Goal: Task Accomplishment & Management: Use online tool/utility

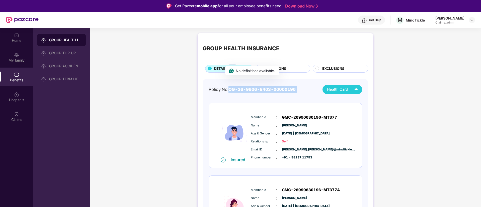
scroll to position [27, 0]
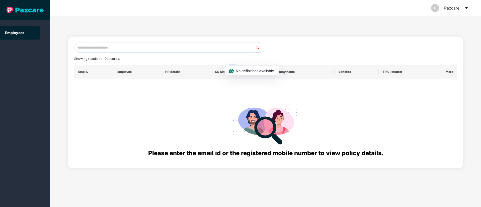
paste input "**********"
click at [129, 44] on input "text" at bounding box center [164, 48] width 181 height 10
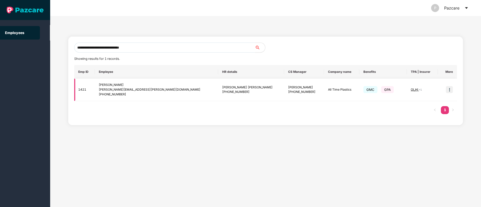
type input "**********"
click at [453, 89] on td at bounding box center [446, 90] width 19 height 23
click at [450, 90] on img at bounding box center [448, 89] width 7 height 7
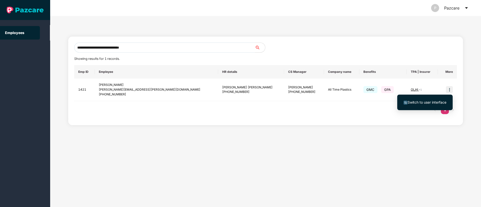
click at [414, 104] on span "Switch to user interface" at bounding box center [424, 103] width 43 height 6
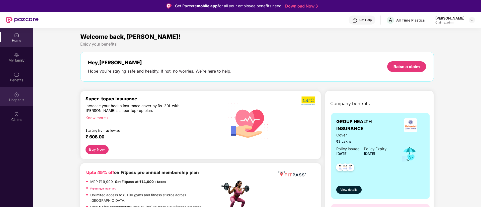
click at [18, 99] on div "Hospitals" at bounding box center [16, 99] width 33 height 5
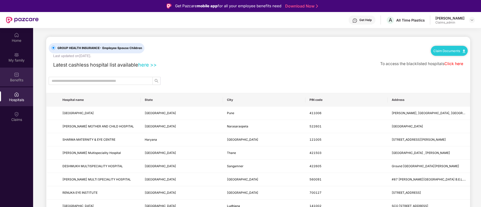
click at [15, 80] on div "Benefits" at bounding box center [16, 80] width 33 height 5
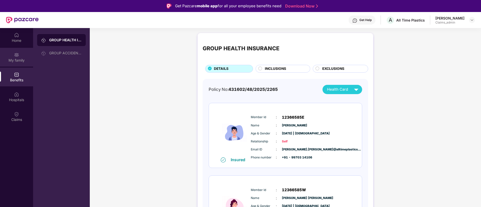
click at [17, 59] on div "My family" at bounding box center [16, 60] width 33 height 5
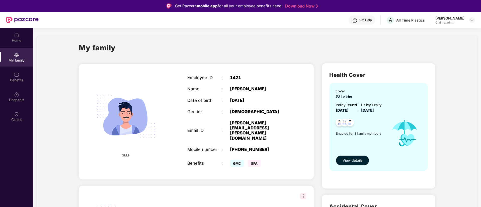
click at [230, 75] on div "Employee ID : 1421 Name : Aishwary Amrutlal Vyas Date of birth : 08 June 1994 G…" at bounding box center [238, 122] width 112 height 106
copy div "1421"
click at [16, 80] on div "Benefits" at bounding box center [16, 80] width 33 height 5
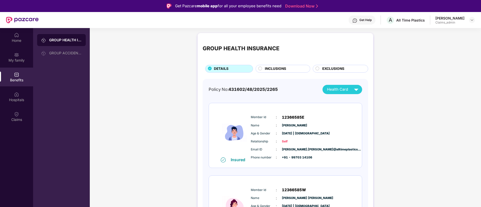
click at [270, 89] on span "431602/48/2025/2265" at bounding box center [252, 89] width 49 height 5
copy div "Policy No: 431602/48/2025/2265"
click at [270, 89] on span "431602/48/2025/2265" at bounding box center [252, 89] width 49 height 5
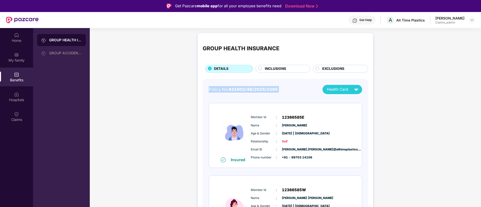
click at [238, 87] on span "431602/48/2025/2265" at bounding box center [252, 89] width 49 height 5
click at [352, 21] on img at bounding box center [354, 20] width 5 height 5
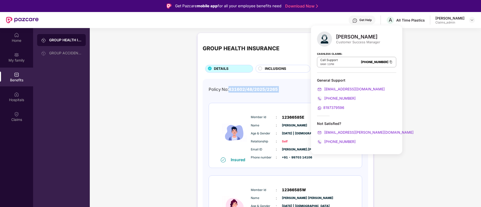
click at [352, 21] on img at bounding box center [354, 20] width 5 height 5
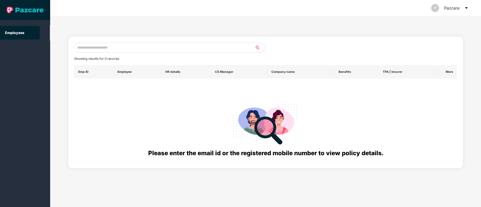
paste input "**********"
click at [118, 49] on input "**********" at bounding box center [164, 48] width 181 height 10
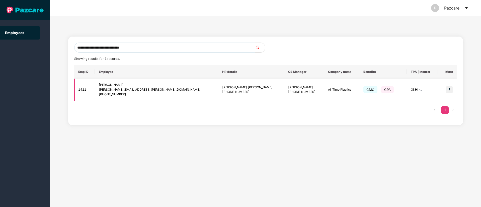
type input "**********"
click at [447, 89] on img at bounding box center [448, 89] width 7 height 7
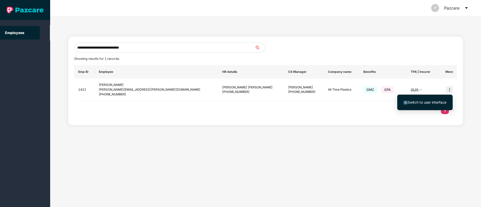
click at [420, 104] on span "Switch to user interface" at bounding box center [424, 103] width 43 height 6
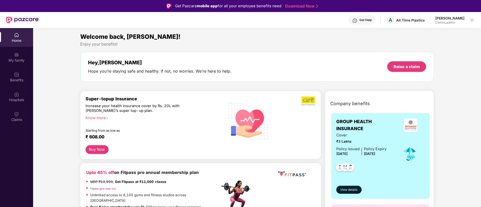
click at [359, 20] on div "Get Help" at bounding box center [365, 20] width 12 height 4
click at [13, 112] on div "Claims" at bounding box center [16, 116] width 33 height 19
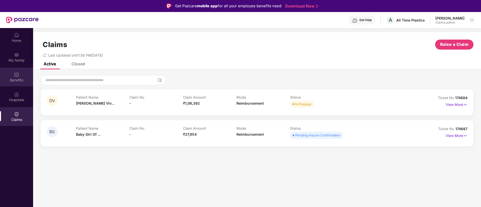
click at [17, 80] on div "Benefits" at bounding box center [16, 80] width 33 height 5
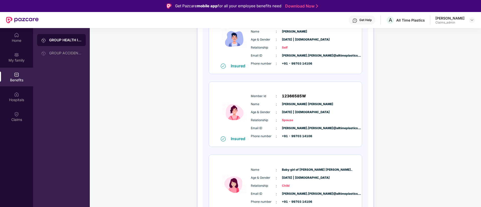
scroll to position [119, 0]
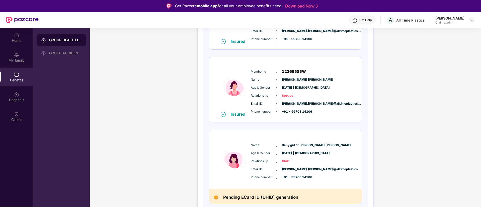
click at [300, 138] on div "Name : Baby girl of DIVYANSHI VIVEK T... Age & Gender : 19 Aug 2025 | Female Re…" at bounding box center [285, 159] width 153 height 59
click at [252, 144] on span "Name" at bounding box center [263, 145] width 25 height 5
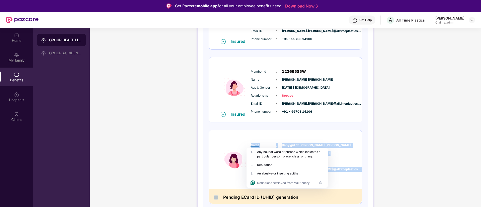
copy div "Name : Baby girl of DIVYANSHI VIVEK T... Age & Gender : 19 Aug 2025 | Female Re…"
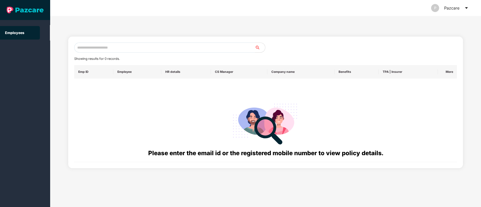
click at [104, 47] on input "text" at bounding box center [164, 48] width 181 height 10
paste input "**********"
click at [82, 47] on input "**********" at bounding box center [164, 48] width 181 height 10
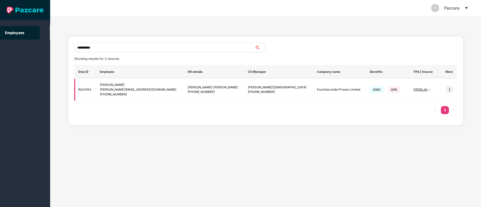
type input "**********"
click at [453, 89] on td at bounding box center [446, 90] width 19 height 23
click at [448, 90] on img at bounding box center [448, 89] width 7 height 7
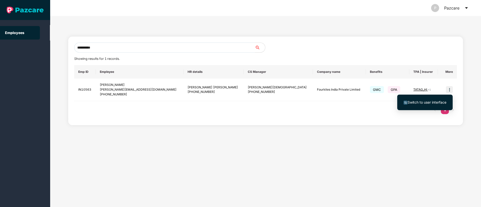
click at [422, 105] on span "Switch to user interface" at bounding box center [424, 103] width 43 height 6
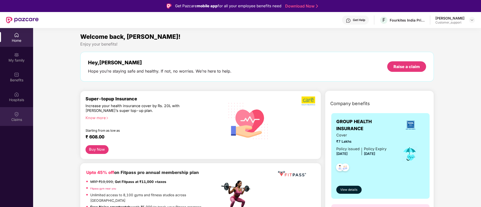
click at [25, 118] on div "Claims" at bounding box center [16, 119] width 33 height 5
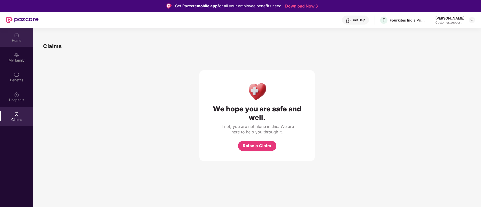
click at [15, 39] on div "Home" at bounding box center [16, 40] width 33 height 5
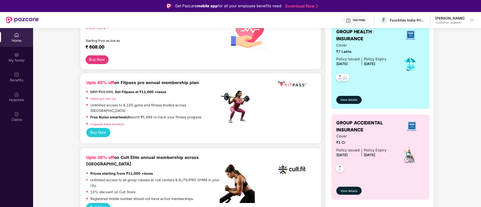
scroll to position [90, 0]
click at [16, 116] on img at bounding box center [16, 114] width 5 height 5
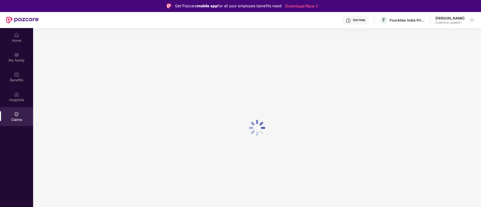
scroll to position [0, 0]
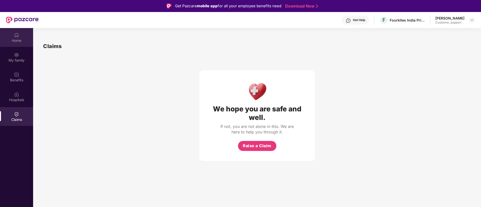
click at [14, 35] on img at bounding box center [16, 35] width 5 height 5
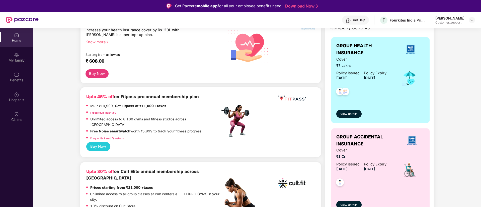
scroll to position [77, 0]
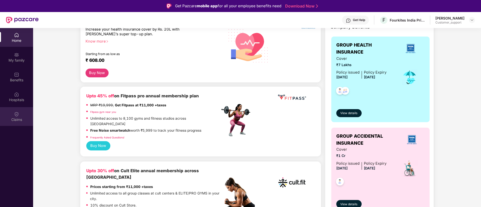
click at [12, 118] on div "Claims" at bounding box center [16, 119] width 33 height 5
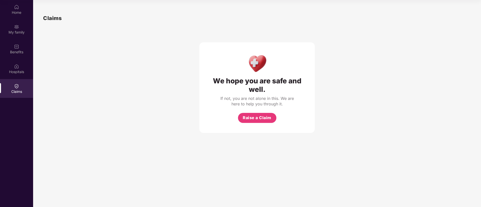
scroll to position [0, 0]
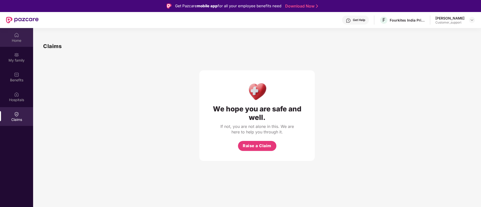
click at [20, 30] on div "Home" at bounding box center [16, 37] width 33 height 19
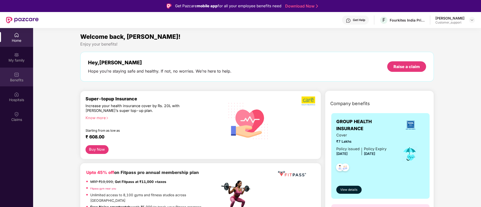
click at [20, 82] on div "Benefits" at bounding box center [16, 80] width 33 height 5
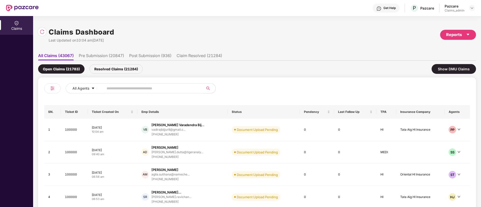
click at [135, 86] on input "text" at bounding box center [151, 89] width 90 height 8
paste input "******"
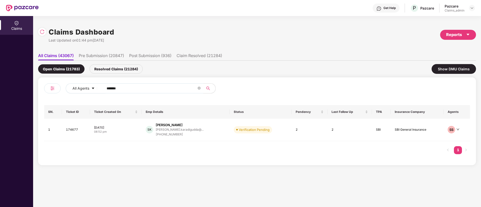
type input "******"
click at [130, 136] on td "15 Sep 2025 08:52 pm" at bounding box center [116, 130] width 52 height 23
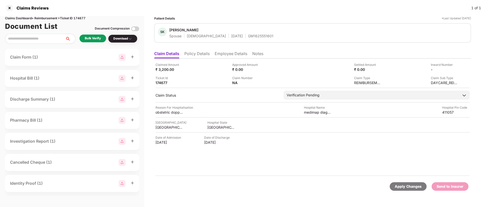
click at [198, 55] on li "Policy Details" at bounding box center [196, 54] width 25 height 7
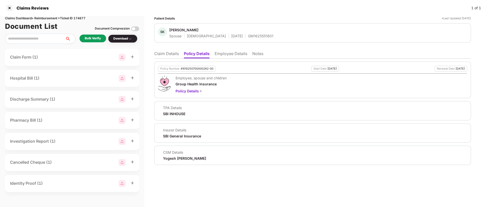
click at [167, 53] on li "Claim Details" at bounding box center [166, 54] width 25 height 7
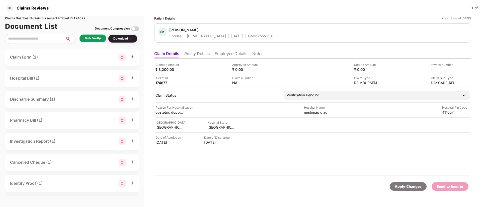
click at [95, 39] on div "Bulk Verify" at bounding box center [93, 38] width 16 height 5
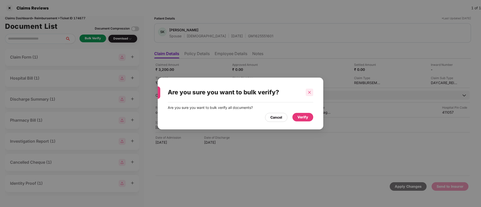
click at [307, 95] on div at bounding box center [309, 93] width 8 height 8
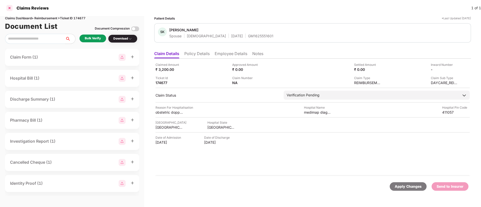
click at [8, 6] on div at bounding box center [10, 8] width 8 height 8
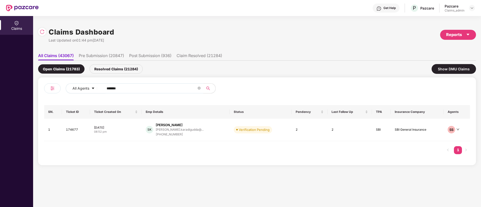
click at [111, 88] on input "******" at bounding box center [151, 89] width 90 height 8
paste input "******"
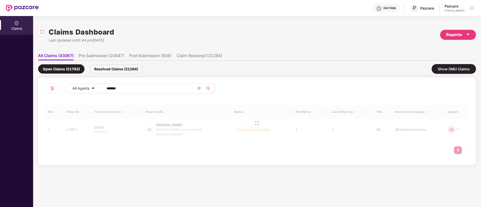
type input "******"
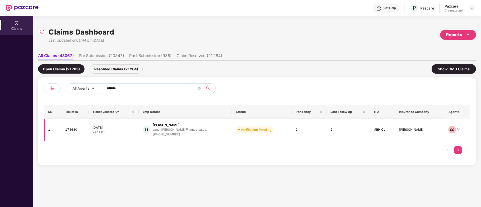
click at [148, 135] on div "SB Sagar Bisla sagar.bisla@impactqa.c... +918826989227" at bounding box center [185, 130] width 85 height 14
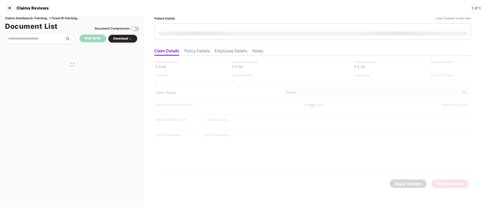
click at [148, 135] on div "Patient Details *Last Updated Invalid date Claim Details Policy Details Employe…" at bounding box center [312, 111] width 336 height 191
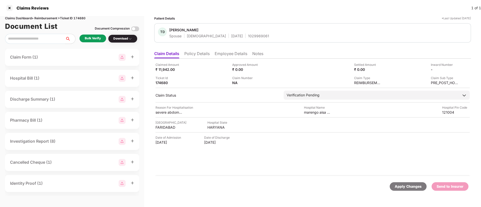
click at [196, 55] on li "Policy Details" at bounding box center [196, 54] width 25 height 7
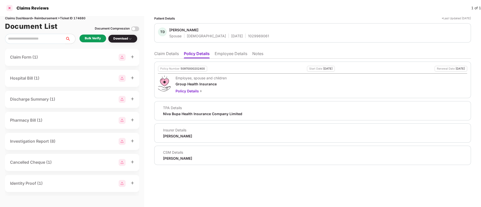
click at [10, 6] on div at bounding box center [10, 8] width 8 height 8
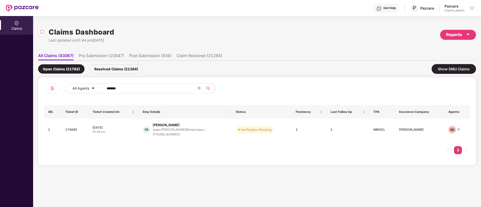
click at [115, 91] on input "******" at bounding box center [151, 89] width 90 height 8
paste input "******"
type input "******"
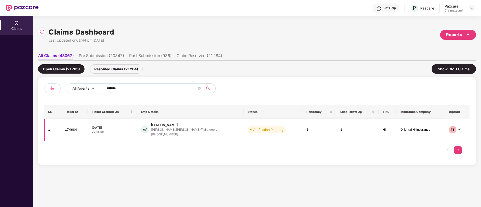
click at [120, 128] on div "16 Sep 2025" at bounding box center [112, 128] width 41 height 4
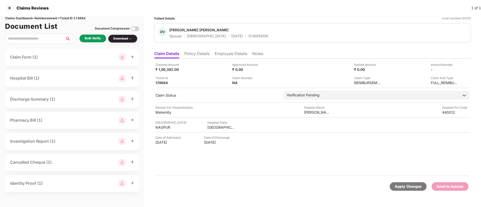
click at [93, 38] on div "Bulk Verify" at bounding box center [93, 38] width 16 height 5
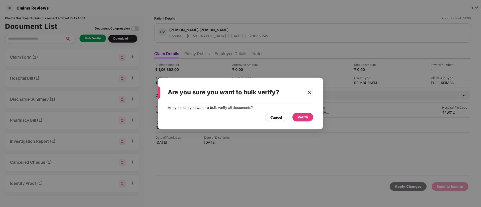
click at [298, 119] on div "Verify" at bounding box center [302, 117] width 11 height 6
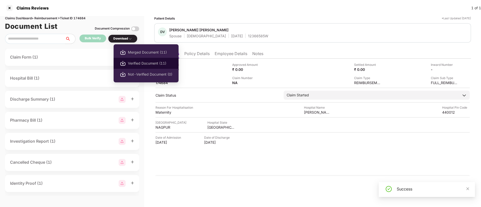
click at [133, 58] on li "Verified Document (11)" at bounding box center [145, 63] width 65 height 11
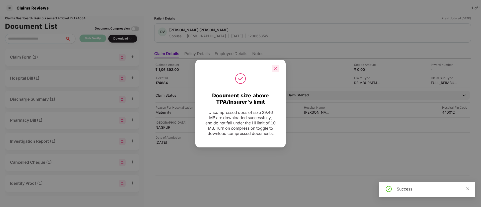
click at [274, 67] on icon "close" at bounding box center [276, 69] width 4 height 4
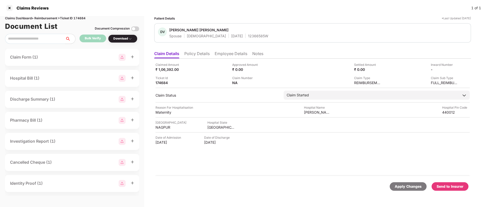
click at [443, 188] on div "Send to Insurer" at bounding box center [449, 187] width 27 height 6
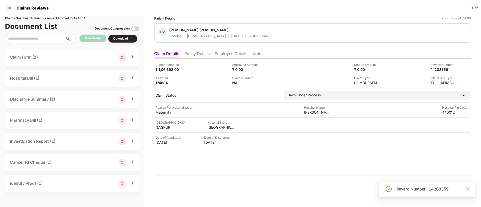
click at [443, 188] on div "Inward Number : 14208359" at bounding box center [432, 189] width 72 height 6
copy div "Inward Number : 14208359"
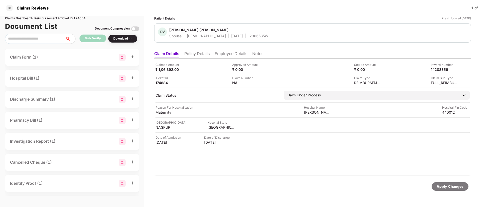
click at [191, 55] on li "Policy Details" at bounding box center [196, 54] width 25 height 7
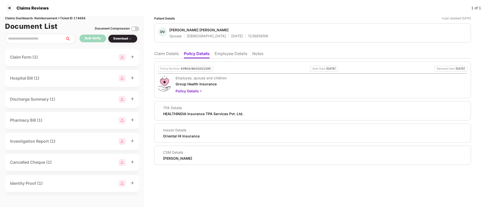
click at [169, 56] on li "Claim Details" at bounding box center [166, 54] width 25 height 7
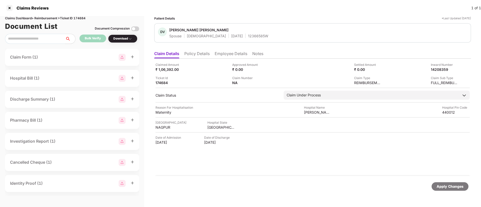
click at [201, 52] on li "Policy Details" at bounding box center [196, 54] width 25 height 7
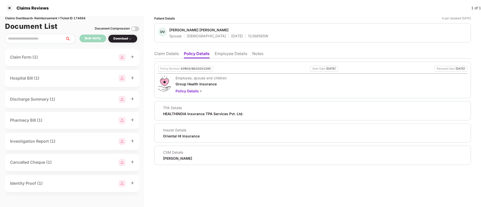
click at [167, 53] on li "Claim Details" at bounding box center [166, 54] width 25 height 7
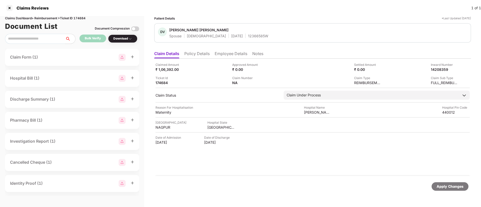
click at [248, 35] on div "12366585W" at bounding box center [258, 36] width 20 height 5
copy div "12366585W"
click at [248, 35] on div "12366585W" at bounding box center [258, 36] width 20 height 5
copy div "12366585W"
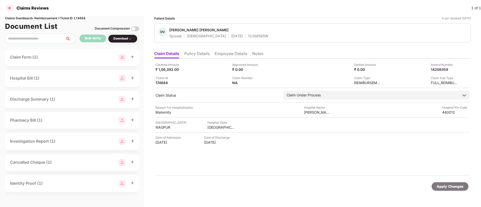
click at [11, 10] on div at bounding box center [10, 8] width 8 height 8
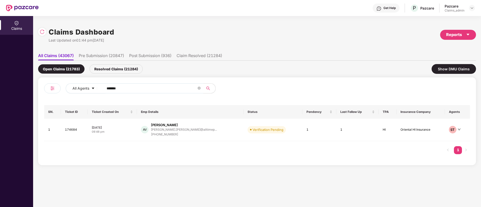
click at [113, 87] on input "******" at bounding box center [151, 89] width 90 height 8
paste input "******"
type input "******"
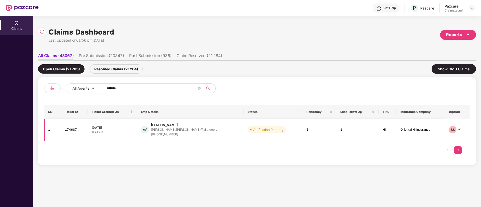
click at [132, 130] on div "11:23 pm" at bounding box center [112, 132] width 41 height 4
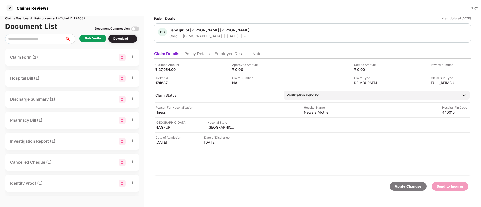
click at [98, 40] on div "Bulk Verify" at bounding box center [93, 38] width 16 height 5
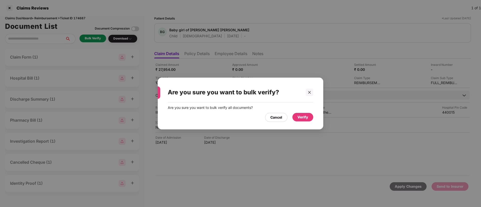
click at [301, 116] on div "Verify" at bounding box center [302, 117] width 11 height 6
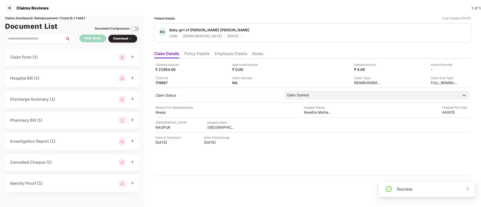
click at [126, 40] on div "Download" at bounding box center [122, 38] width 19 height 5
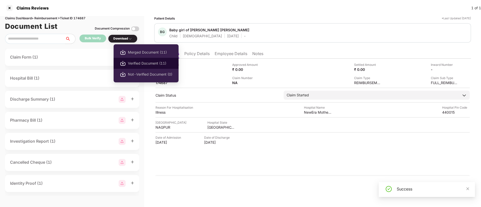
click at [137, 64] on span "Verified Document (11)" at bounding box center [150, 64] width 44 height 6
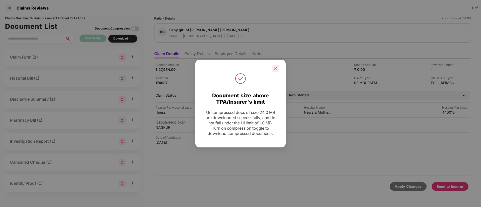
click at [274, 67] on icon "close" at bounding box center [276, 69] width 4 height 4
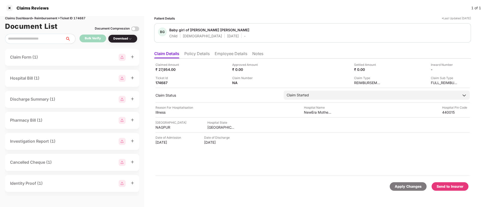
click at [452, 188] on div "Send to Insurer" at bounding box center [449, 187] width 27 height 6
click at [423, 184] on div "ECard Id Not Present For This Person." at bounding box center [432, 186] width 72 height 12
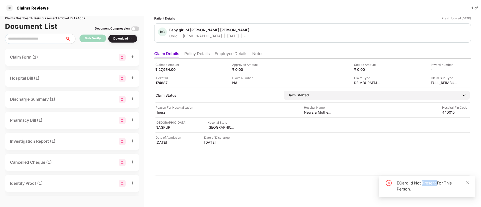
click at [423, 184] on div "ECard Id Not Present For This Person." at bounding box center [432, 186] width 72 height 12
copy div "ECard Id Not Present For This Person."
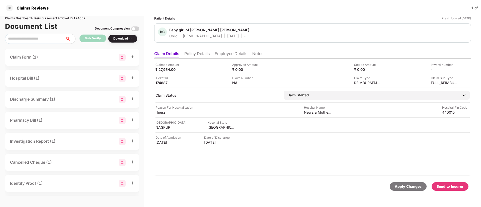
click at [200, 56] on li "Policy Details" at bounding box center [196, 54] width 25 height 7
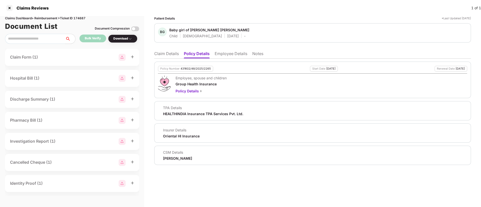
click at [226, 55] on li "Employee Details" at bounding box center [230, 54] width 33 height 7
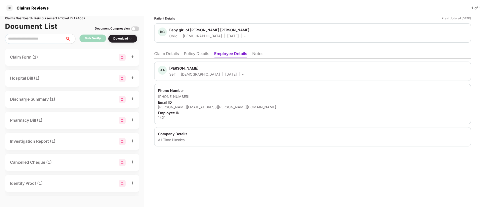
click at [161, 118] on div "1421" at bounding box center [312, 117] width 309 height 5
copy div "1421"
click at [161, 118] on div "1421" at bounding box center [312, 117] width 309 height 5
click at [173, 108] on div "aishwary.vyas@alltimeplastics.com" at bounding box center [312, 107] width 309 height 5
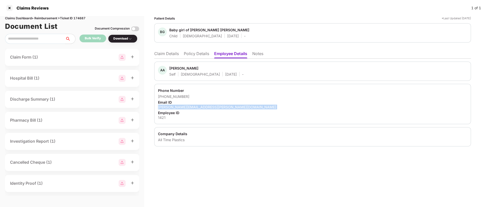
click at [173, 108] on div "aishwary.vyas@alltimeplastics.com" at bounding box center [312, 107] width 309 height 5
copy div "aishwary.vyas@alltimeplastics.com"
click at [173, 108] on div "aishwary.vyas@alltimeplastics.com" at bounding box center [312, 107] width 309 height 5
click at [161, 139] on div "All Time Plastics" at bounding box center [312, 140] width 309 height 5
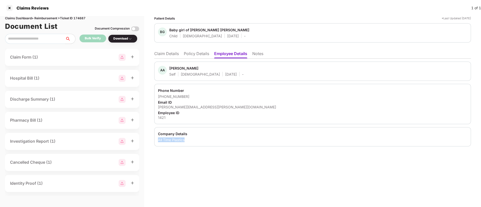
click at [161, 139] on div "All Time Plastics" at bounding box center [312, 140] width 309 height 5
copy div "All Time Plastics"
click at [161, 139] on div "All Time Plastics" at bounding box center [312, 140] width 309 height 5
click at [173, 107] on div "aishwary.vyas@alltimeplastics.com" at bounding box center [312, 107] width 309 height 5
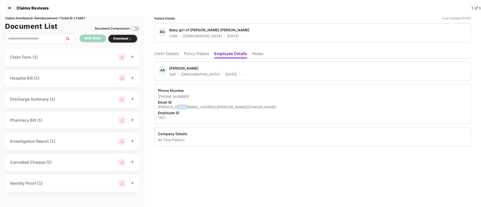
click at [173, 107] on div "aishwary.vyas@alltimeplastics.com" at bounding box center [312, 107] width 309 height 5
copy div "aishwary.vyas@alltimeplastics.com"
click at [173, 107] on div "aishwary.vyas@alltimeplastics.com" at bounding box center [312, 107] width 309 height 5
click at [180, 30] on div "Baby girl of DIVYANSHI VIVEK TRIVEDI" at bounding box center [209, 30] width 80 height 5
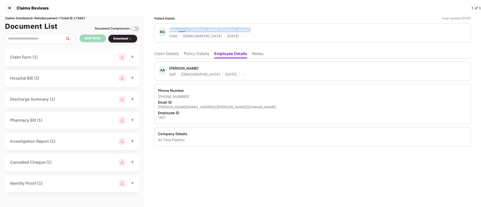
click at [180, 30] on div "Baby girl of DIVYANSHI VIVEK TRIVEDI" at bounding box center [209, 30] width 80 height 5
copy span "Baby girl of DIVYANSHI VIVEK TRIVEDI"
click at [180, 30] on div "Baby girl of DIVYANSHI VIVEK TRIVEDI" at bounding box center [209, 30] width 80 height 5
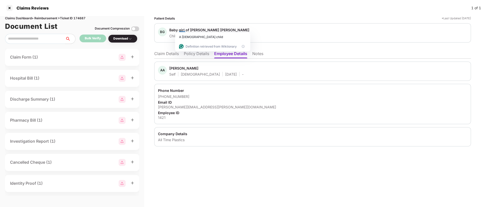
click at [161, 116] on div "1421" at bounding box center [312, 117] width 309 height 5
copy div "1421"
click at [188, 55] on li "Policy Details" at bounding box center [196, 54] width 25 height 7
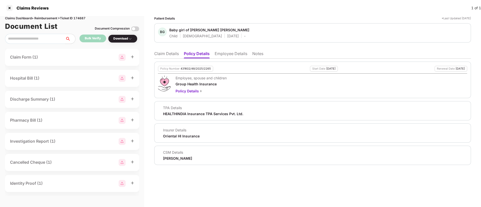
click at [177, 70] on div "Policy Number" at bounding box center [169, 68] width 19 height 3
click at [177, 70] on html "Claims Reviews 1 of 1 Claims Dashboard > Reimbursement > Ticket ID 174687 Docum…" at bounding box center [240, 103] width 481 height 207
click at [177, 70] on div at bounding box center [174, 69] width 11 height 4
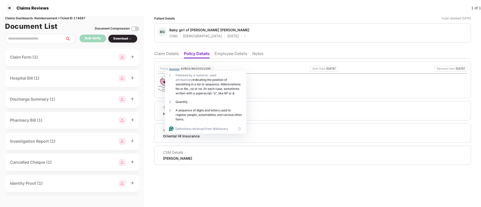
click at [193, 67] on div "431602/48/2025/2265" at bounding box center [195, 68] width 30 height 3
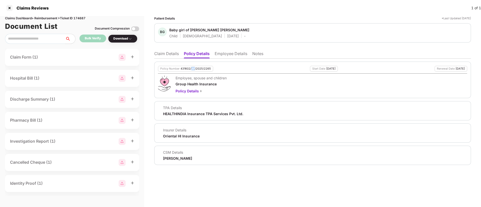
click at [193, 67] on div "431602/48/2025/2265" at bounding box center [195, 68] width 30 height 3
click at [232, 54] on li "Employee Details" at bounding box center [230, 54] width 33 height 7
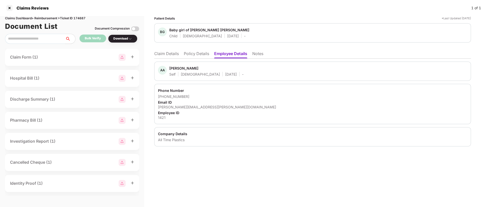
click at [172, 54] on li "Claim Details" at bounding box center [166, 54] width 25 height 7
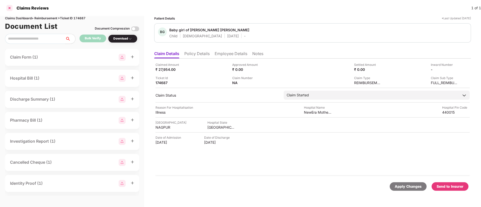
click at [11, 9] on div at bounding box center [10, 8] width 8 height 8
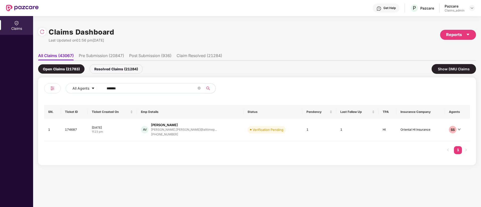
click at [139, 89] on input "******" at bounding box center [151, 89] width 90 height 8
paste input "******"
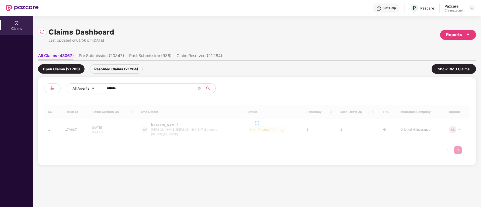
type input "******"
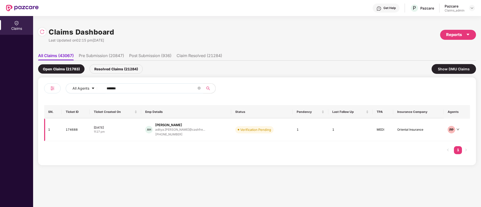
click at [129, 131] on div "11:27 pm" at bounding box center [115, 132] width 43 height 4
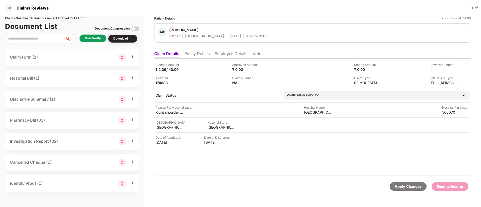
click at [193, 57] on li "Policy Details" at bounding box center [196, 54] width 25 height 7
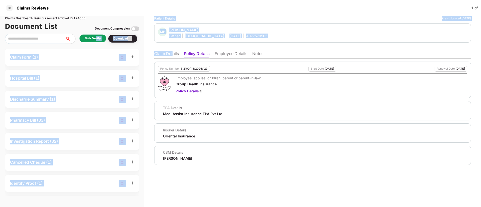
drag, startPoint x: 172, startPoint y: 55, endPoint x: 96, endPoint y: 39, distance: 78.0
click at [96, 39] on div "Claims Dashboard > Reimbursement > Ticket ID 174688 Document List Document Comp…" at bounding box center [240, 111] width 481 height 191
click at [96, 39] on div "Bulk Verify" at bounding box center [93, 38] width 16 height 5
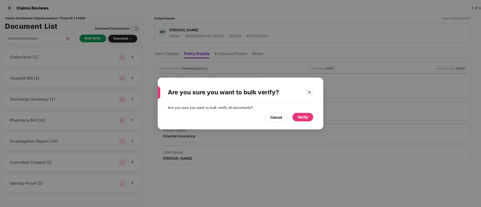
click at [301, 116] on div "Verify" at bounding box center [302, 117] width 11 height 6
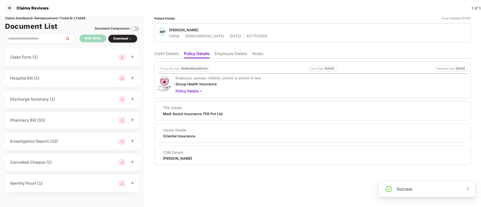
click at [162, 52] on li "Claim Details" at bounding box center [166, 54] width 25 height 7
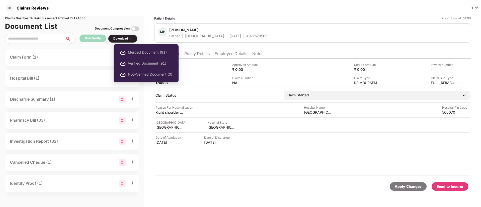
click at [121, 38] on div "Download" at bounding box center [122, 38] width 19 height 5
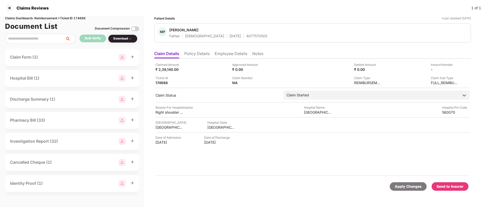
click at [121, 38] on div "Download" at bounding box center [122, 38] width 19 height 5
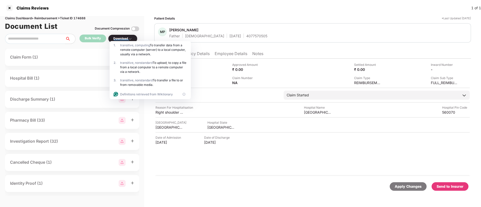
click at [121, 38] on div "Download" at bounding box center [122, 38] width 19 height 5
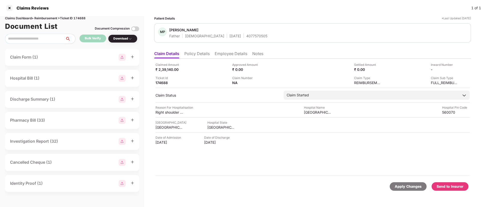
click at [121, 38] on div "Download" at bounding box center [122, 38] width 19 height 5
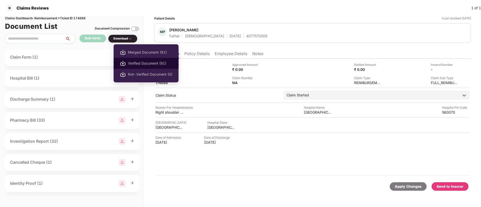
click at [139, 62] on span "Verified Document (91)" at bounding box center [150, 64] width 44 height 6
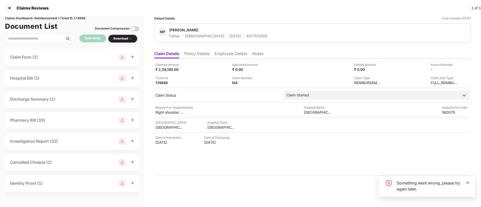
click at [467, 185] on span at bounding box center [467, 183] width 4 height 4
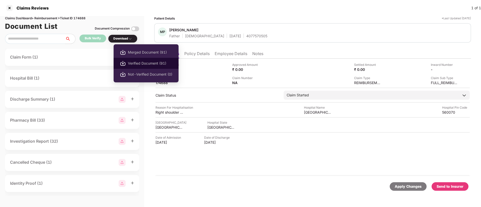
click at [135, 62] on span "Verified Document (91)" at bounding box center [150, 64] width 44 height 6
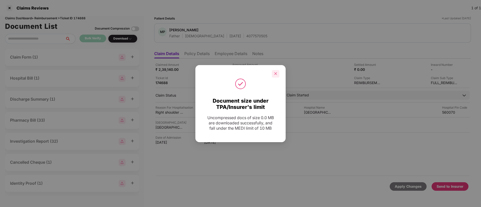
click at [273, 72] on div at bounding box center [276, 74] width 8 height 8
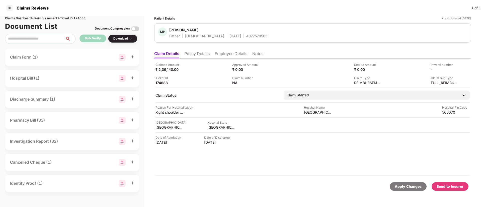
click at [451, 187] on div "Send to Insurer" at bounding box center [449, 187] width 27 height 6
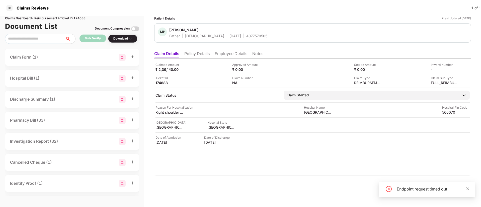
click at [419, 188] on div "Endpoint request timed out" at bounding box center [432, 189] width 72 height 6
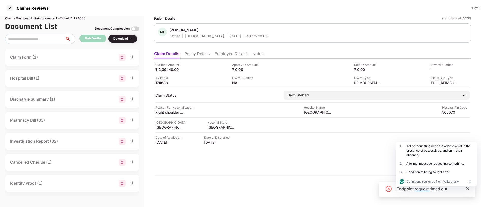
click at [467, 190] on icon "close" at bounding box center [467, 189] width 4 height 4
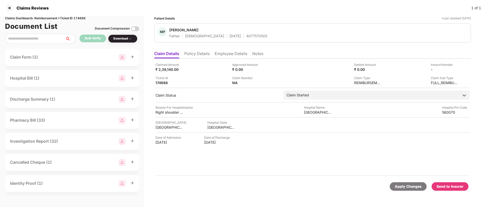
click at [450, 190] on div "Send to Insurer" at bounding box center [449, 186] width 37 height 9
click at [449, 186] on div "Send to Insurer" at bounding box center [449, 187] width 27 height 6
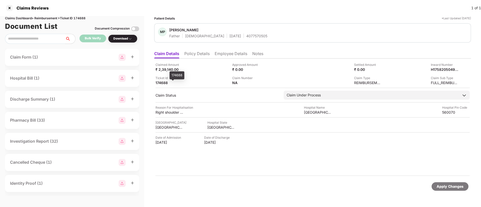
click at [159, 82] on div "174688" at bounding box center [169, 82] width 28 height 5
copy div "174688"
click at [196, 57] on li "Policy Details" at bounding box center [196, 54] width 25 height 7
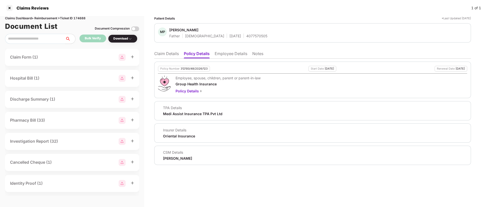
click at [158, 52] on li "Claim Details" at bounding box center [166, 54] width 25 height 7
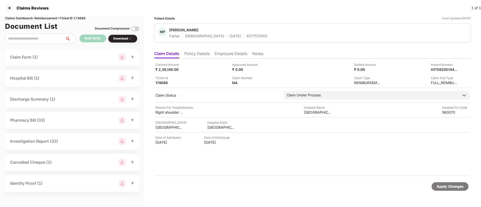
click at [442, 187] on div "Apply Changes" at bounding box center [449, 187] width 27 height 6
click at [436, 70] on div "H17582051449241524" at bounding box center [439, 69] width 28 height 5
click at [202, 52] on li "Policy Details" at bounding box center [196, 54] width 25 height 7
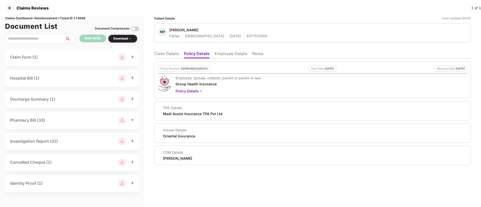
click at [233, 52] on li "Employee Details" at bounding box center [230, 54] width 33 height 7
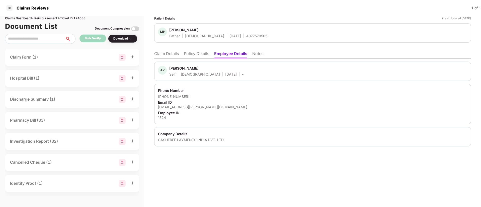
click at [168, 140] on div "CASHFREE PAYMENTS INDIA PVT. LTD." at bounding box center [312, 140] width 309 height 5
copy div "CASHFREE"
click at [165, 53] on li "Claim Details" at bounding box center [166, 54] width 25 height 7
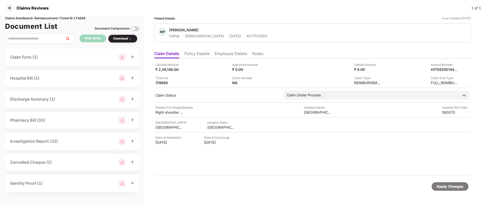
click at [246, 34] on div "4077570505" at bounding box center [256, 36] width 21 height 5
copy div "4077570505"
click at [246, 34] on div "4077570505" at bounding box center [256, 36] width 21 height 5
